Goal: Task Accomplishment & Management: Complete application form

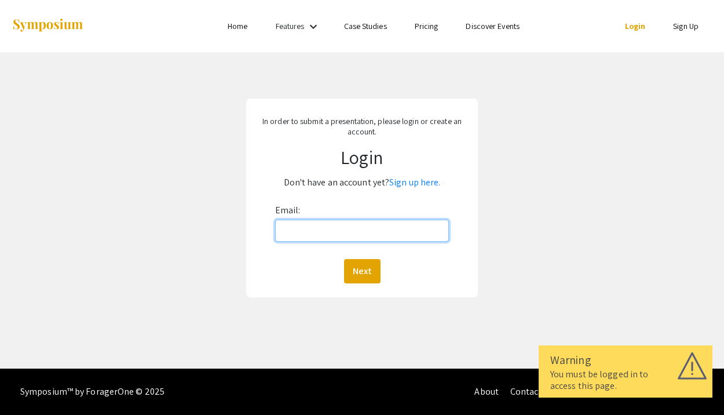
click at [310, 227] on input "Email:" at bounding box center [362, 230] width 174 height 22
type input "[EMAIL_ADDRESS][DOMAIN_NAME]"
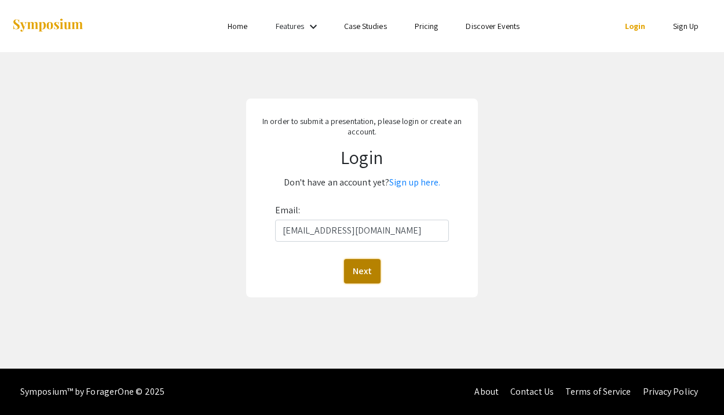
click at [360, 264] on button "Next" at bounding box center [362, 271] width 36 height 24
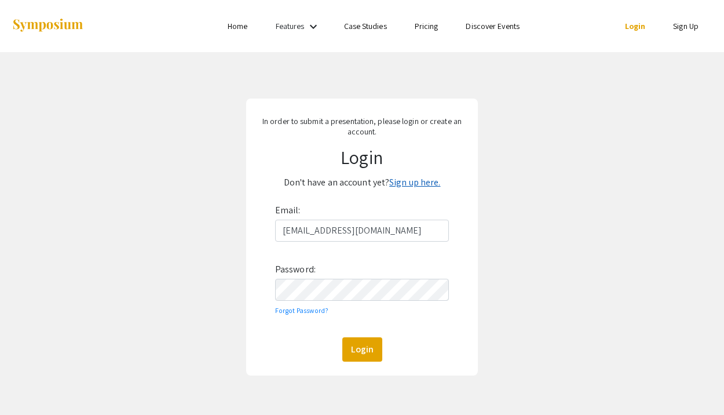
click at [413, 182] on link "Sign up here." at bounding box center [414, 182] width 51 height 12
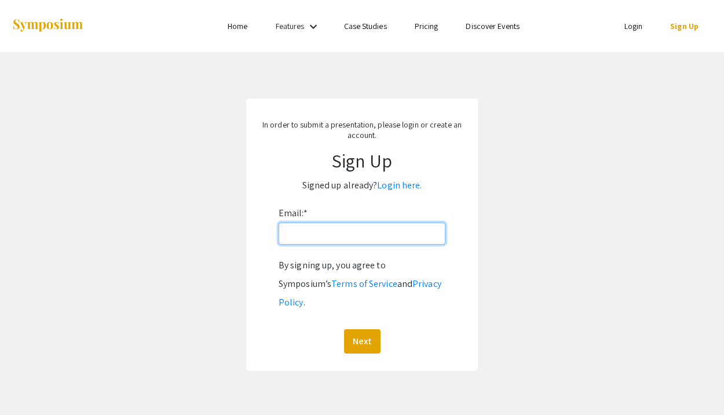
click at [350, 237] on input "Email: *" at bounding box center [361, 233] width 167 height 22
type input "[EMAIL_ADDRESS][DOMAIN_NAME]"
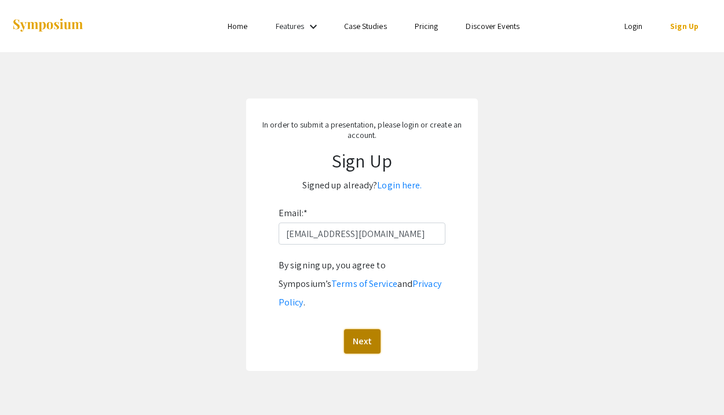
click at [363, 329] on button "Next" at bounding box center [362, 341] width 36 height 24
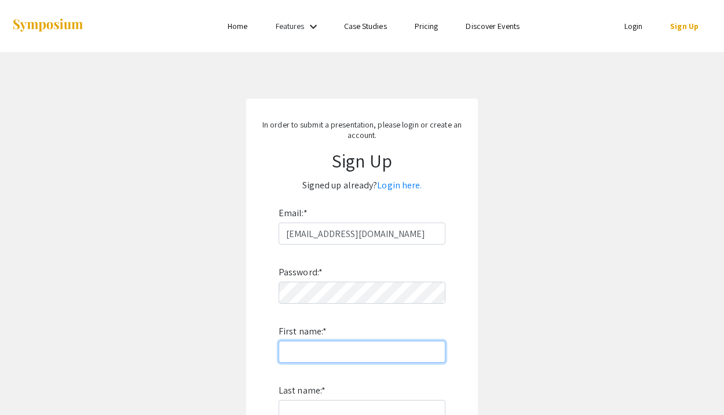
click at [372, 347] on input "First name: *" at bounding box center [361, 351] width 167 height 22
type input "[PERSON_NAME]"
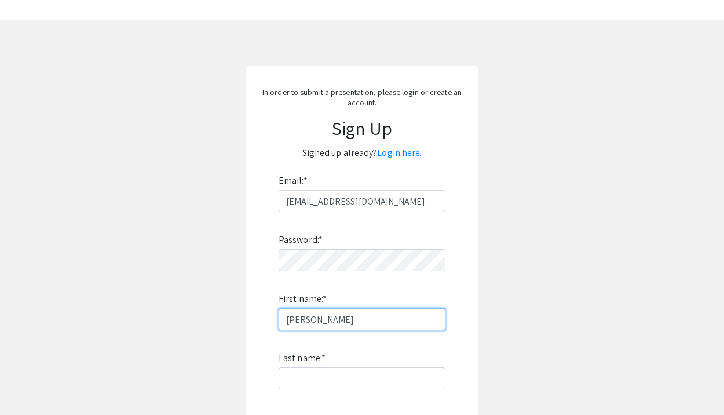
scroll to position [47, 0]
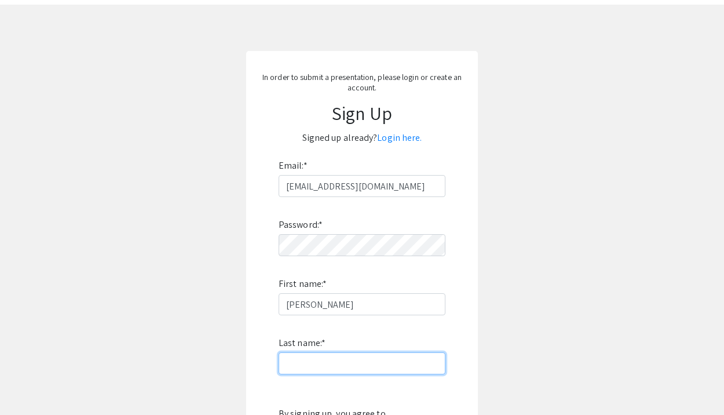
click at [333, 357] on input "Last name: *" at bounding box center [361, 363] width 167 height 22
type input "[PERSON_NAME]"
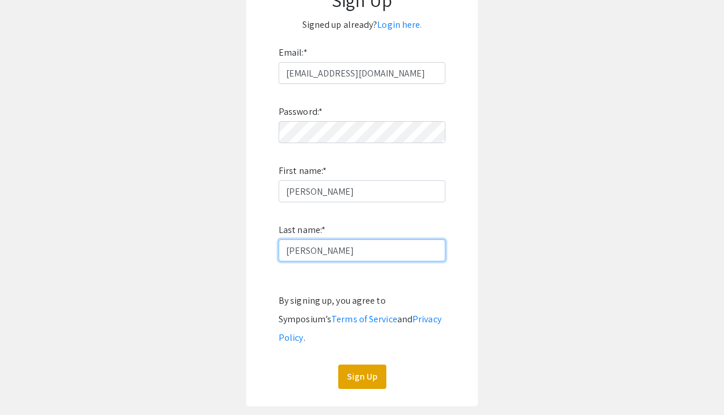
scroll to position [199, 0]
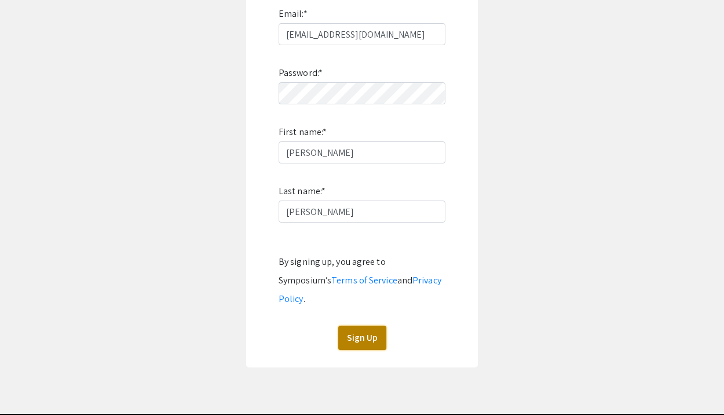
click at [357, 325] on button "Sign Up" at bounding box center [362, 337] width 48 height 24
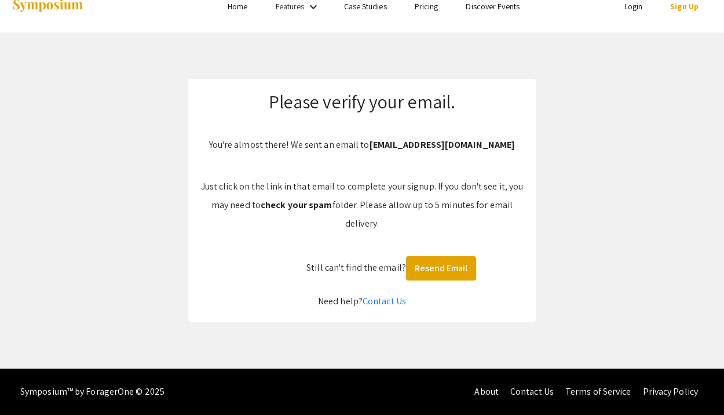
scroll to position [20, 0]
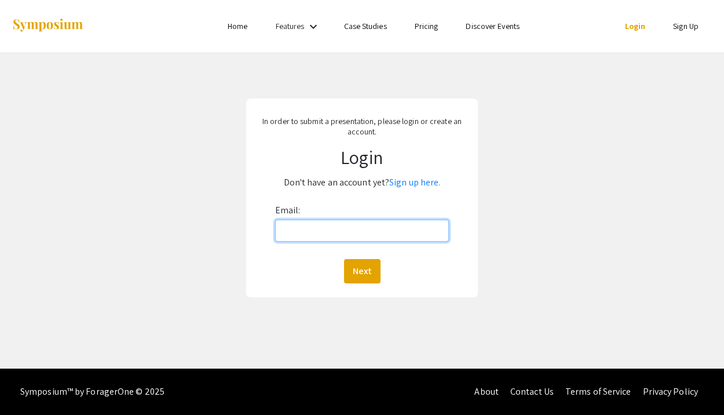
click at [307, 233] on input "Email:" at bounding box center [362, 230] width 174 height 22
type input "[EMAIL_ADDRESS][DOMAIN_NAME]"
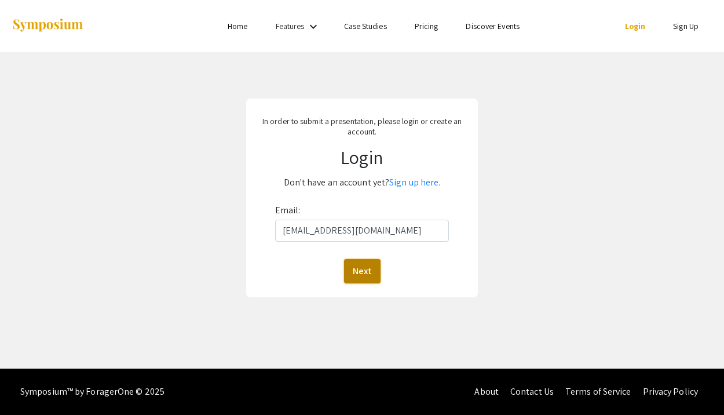
click at [364, 262] on button "Next" at bounding box center [362, 271] width 36 height 24
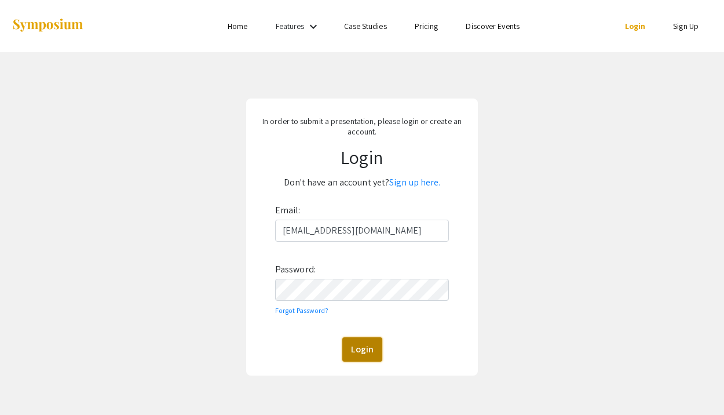
click at [360, 355] on button "Login" at bounding box center [362, 349] width 40 height 24
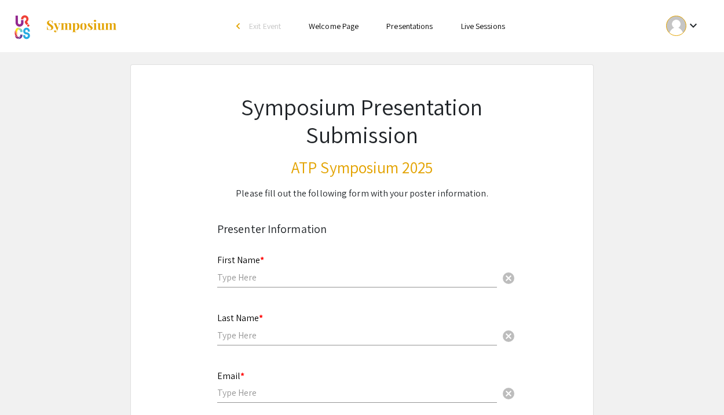
click at [316, 283] on input "text" at bounding box center [357, 277] width 280 height 12
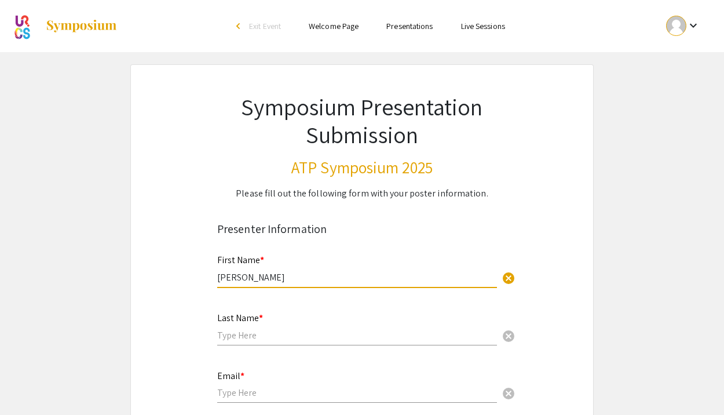
type input "[PERSON_NAME]"
click at [294, 333] on input "text" at bounding box center [357, 335] width 280 height 12
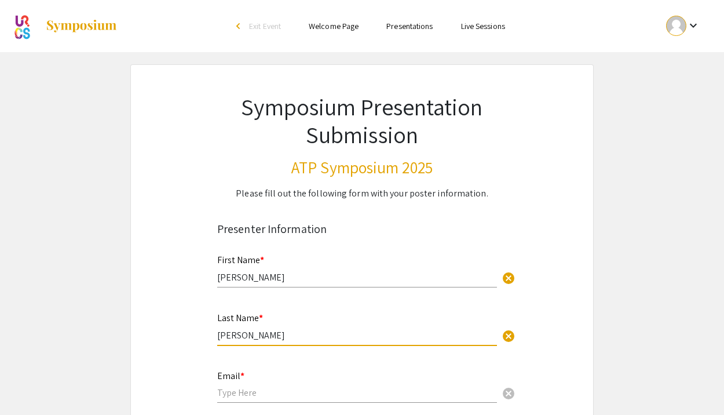
type input "[PERSON_NAME]"
click at [256, 393] on input "email" at bounding box center [357, 392] width 280 height 12
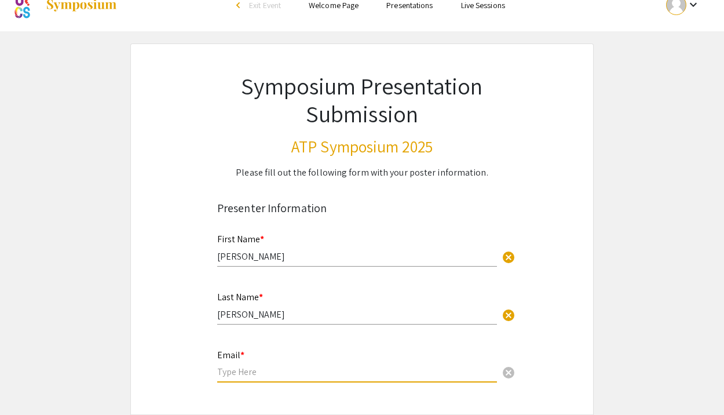
scroll to position [25, 0]
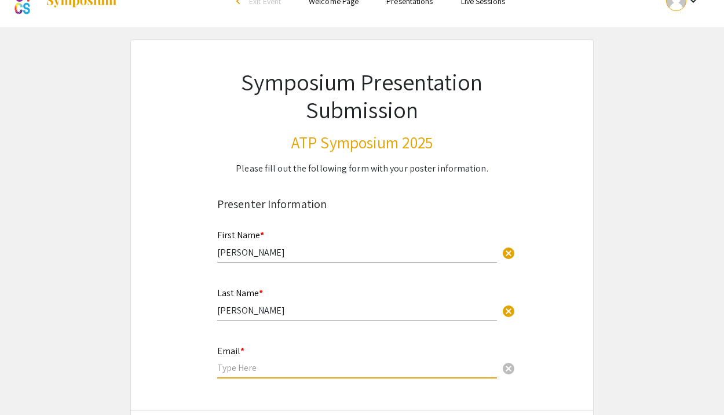
click at [265, 370] on input "email" at bounding box center [357, 367] width 280 height 12
type input "[EMAIL_ADDRESS][DOMAIN_NAME]"
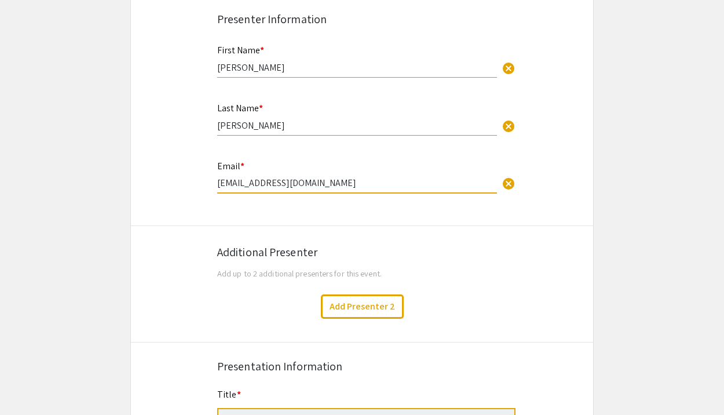
scroll to position [213, 0]
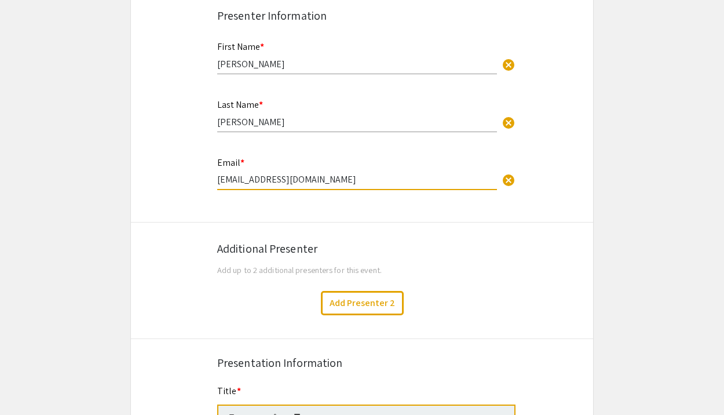
click at [483, 276] on div "Additional Presenter Add up to 2 additional presenters for this event." at bounding box center [361, 255] width 289 height 43
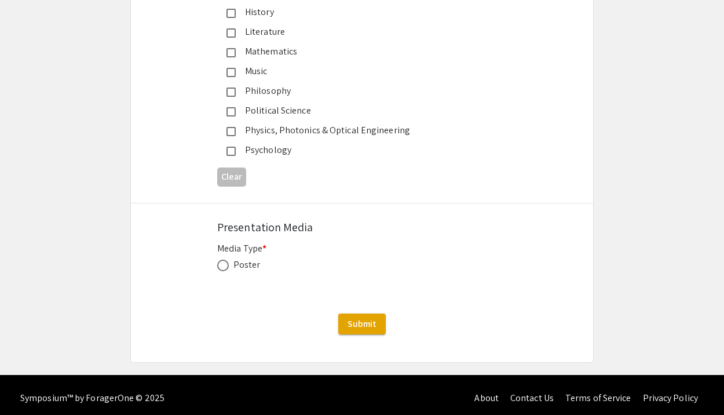
scroll to position [1530, 0]
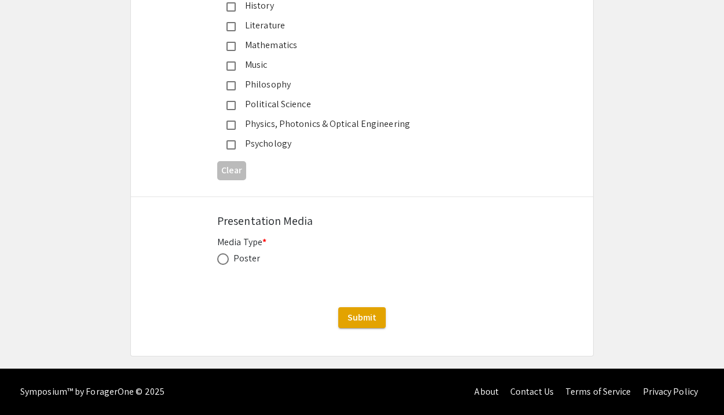
click at [225, 260] on span at bounding box center [223, 259] width 12 height 12
click at [225, 260] on input "radio" at bounding box center [223, 259] width 12 height 12
radio input "true"
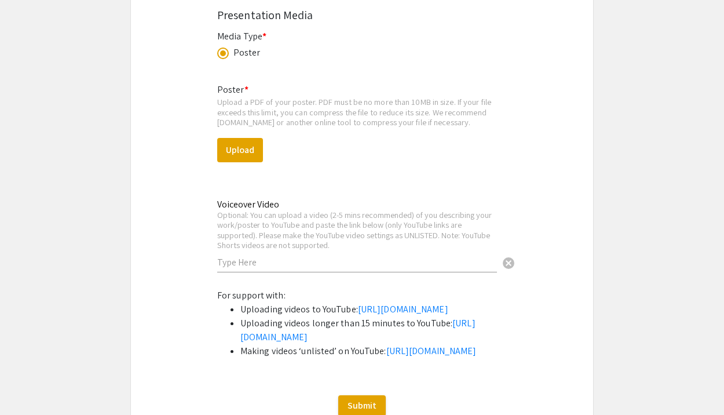
scroll to position [1734, 0]
click at [233, 141] on button "Upload" at bounding box center [240, 149] width 46 height 24
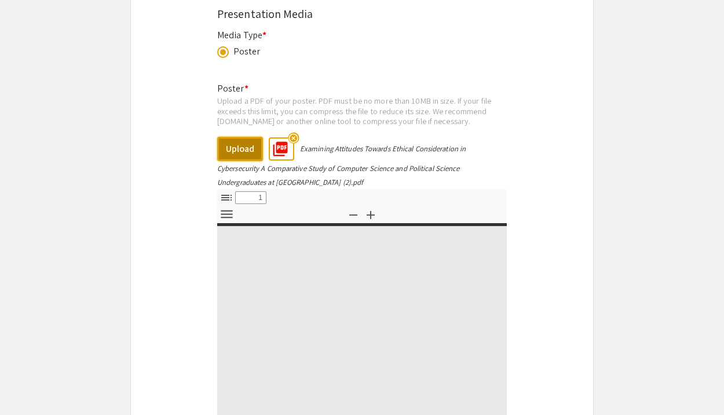
select select "custom"
type input "0"
select select "custom"
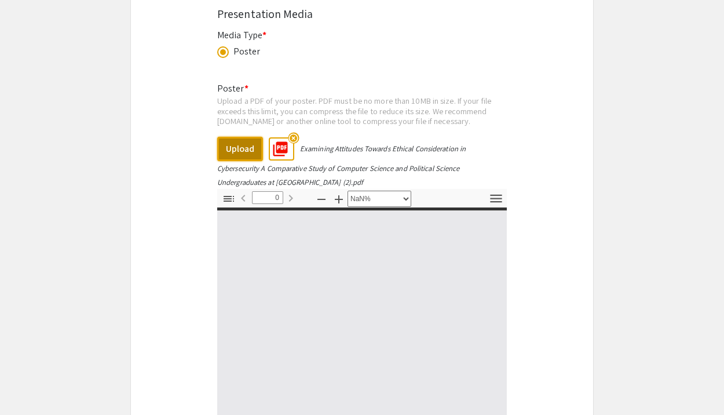
type input "1"
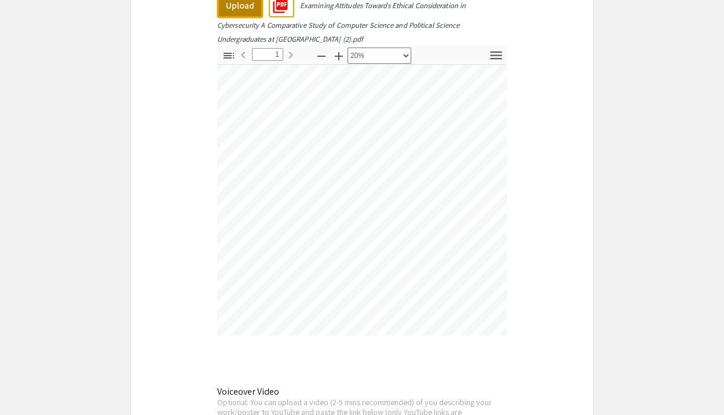
scroll to position [65, 0]
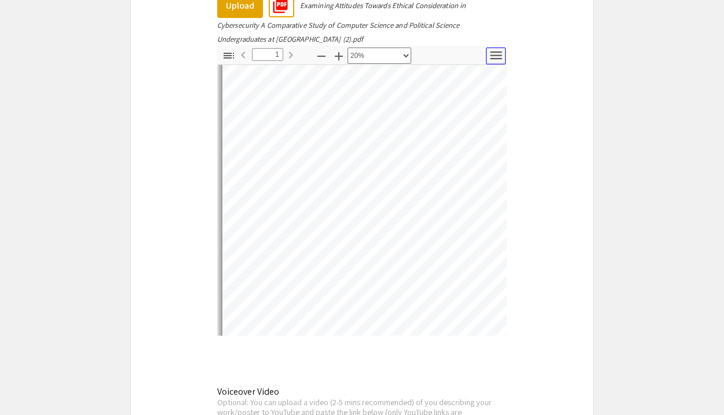
click at [492, 58] on icon "button" at bounding box center [496, 55] width 16 height 16
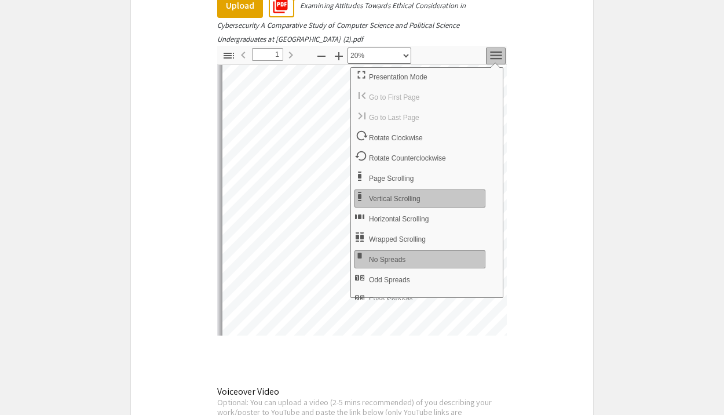
select select "custom"
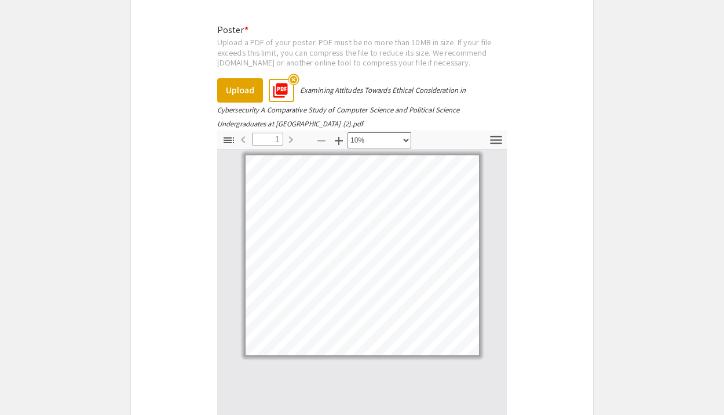
scroll to position [1778, 0]
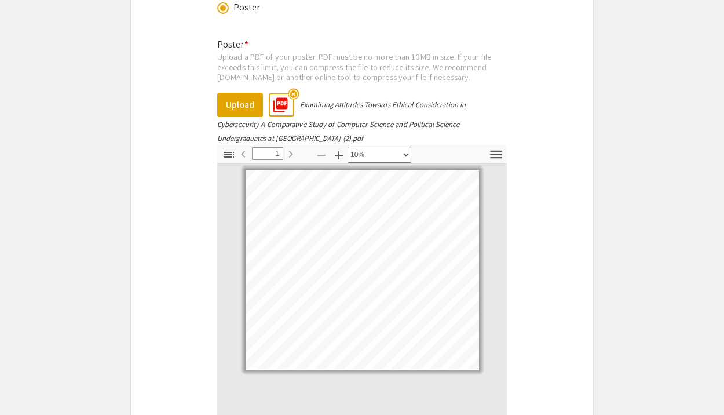
click at [292, 91] on mat-icon "highlight_off" at bounding box center [293, 93] width 11 height 11
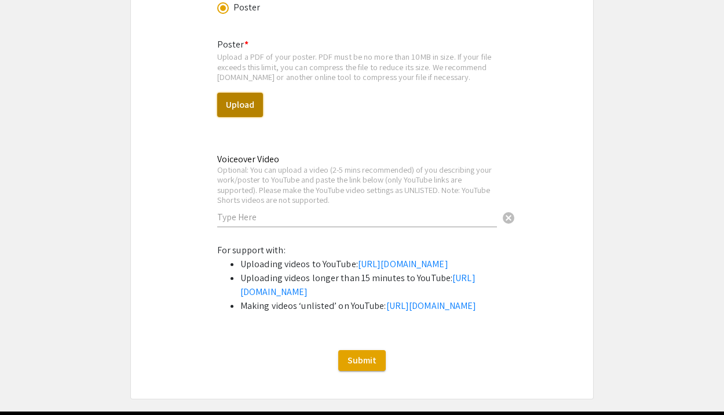
click at [232, 109] on button "Upload" at bounding box center [240, 105] width 46 height 24
click at [239, 108] on button "Upload" at bounding box center [240, 105] width 46 height 24
select select "custom"
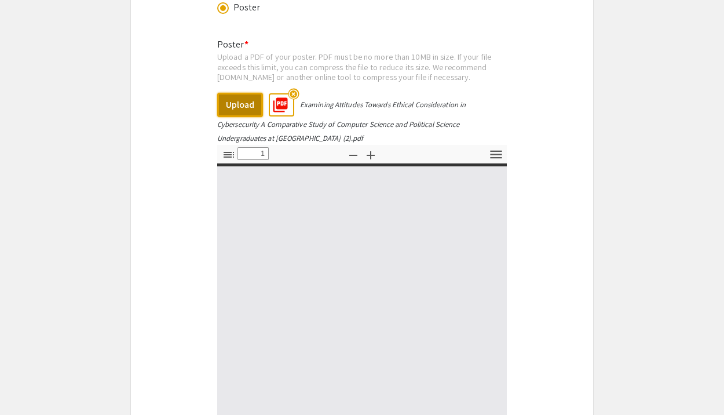
type input "0"
select select "custom"
type input "1"
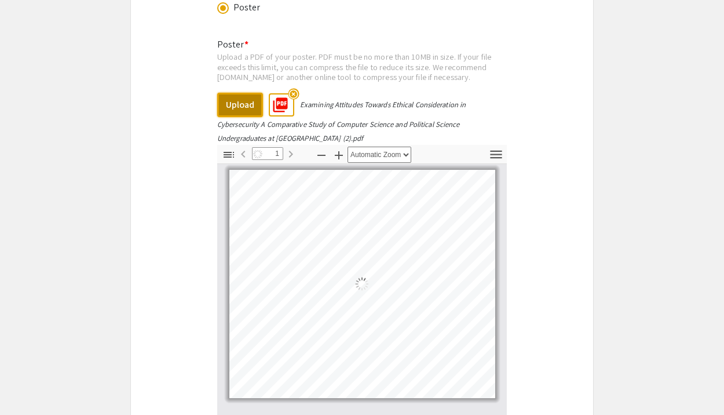
select select "auto"
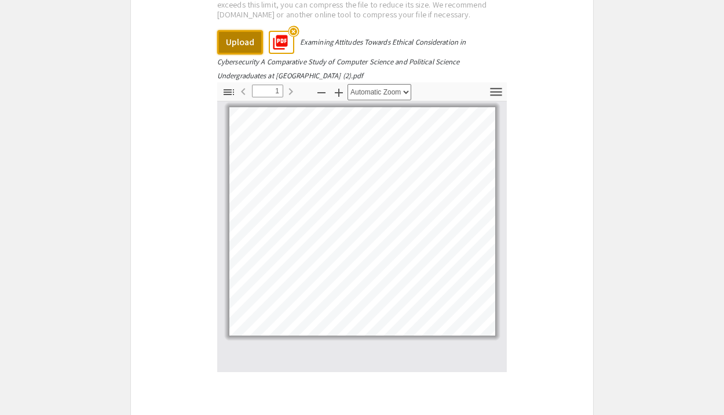
scroll to position [1845, 0]
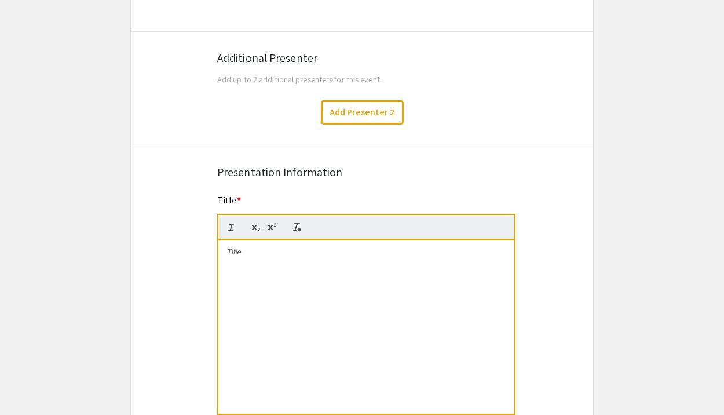
scroll to position [420, 0]
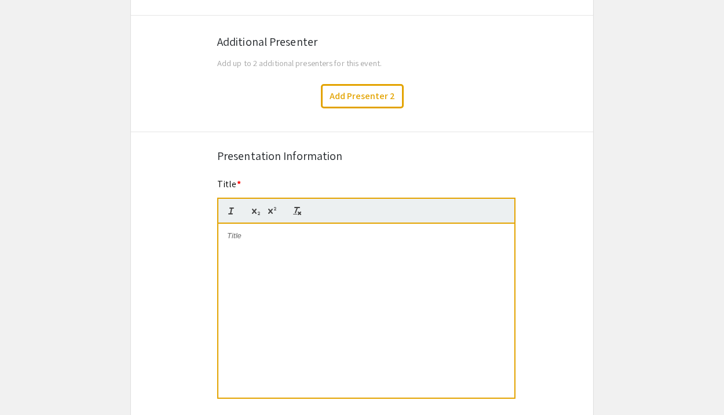
click at [291, 287] on div at bounding box center [366, 310] width 296 height 174
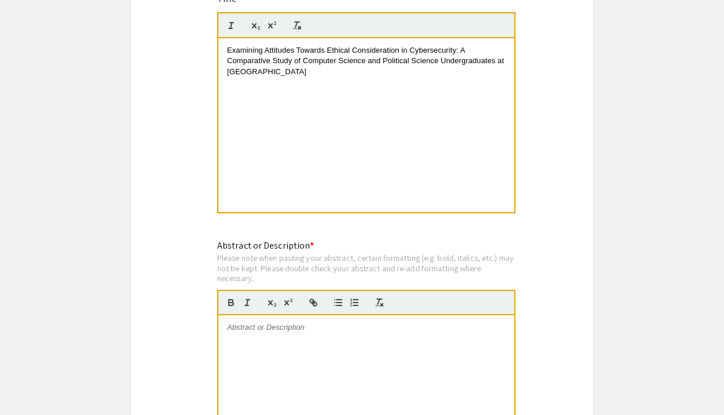
scroll to position [651, 0]
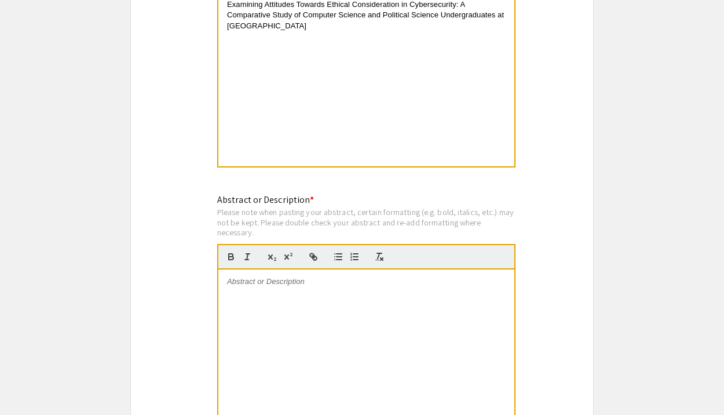
click at [283, 302] on div at bounding box center [366, 356] width 296 height 174
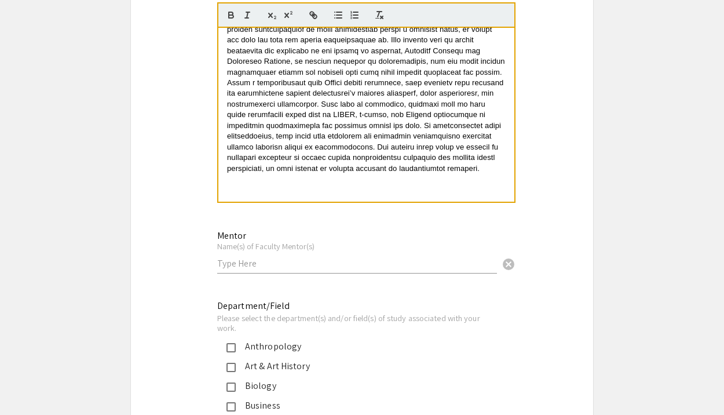
scroll to position [1037, 0]
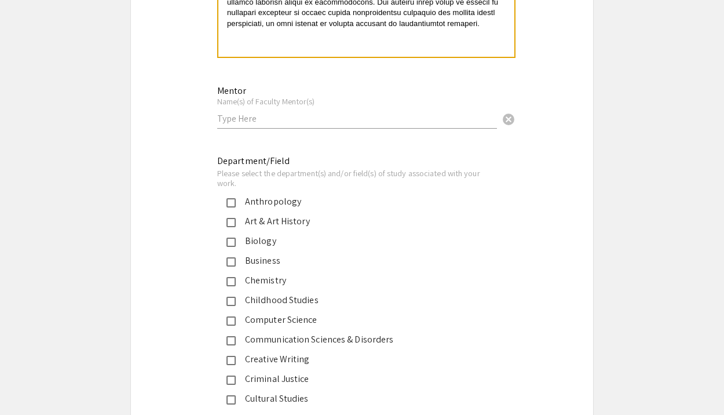
click at [336, 131] on div "Mentor Name(s) of Faculty Mentor(s) cancel" at bounding box center [357, 106] width 280 height 65
click at [327, 124] on input "text" at bounding box center [357, 118] width 280 height 12
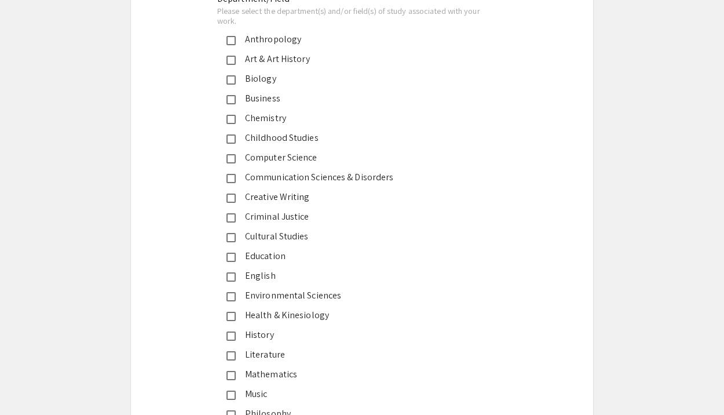
scroll to position [1200, 0]
type input "Dr. Cory Yeo"
click at [269, 159] on div "Computer Science" at bounding box center [357, 156] width 243 height 14
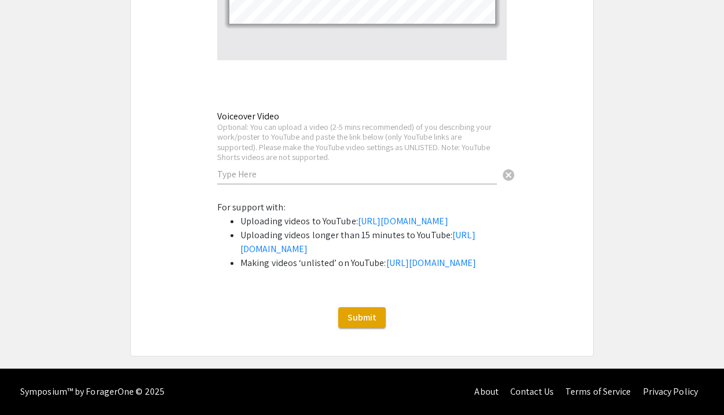
scroll to position [2224, 0]
click at [361, 314] on span "Submit" at bounding box center [361, 317] width 29 height 12
